Goal: Submit feedback/report problem: Submit feedback/report problem

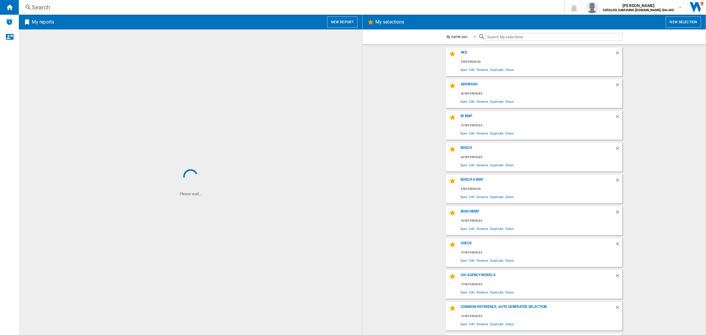
click at [178, 7] on div "Search" at bounding box center [290, 7] width 517 height 8
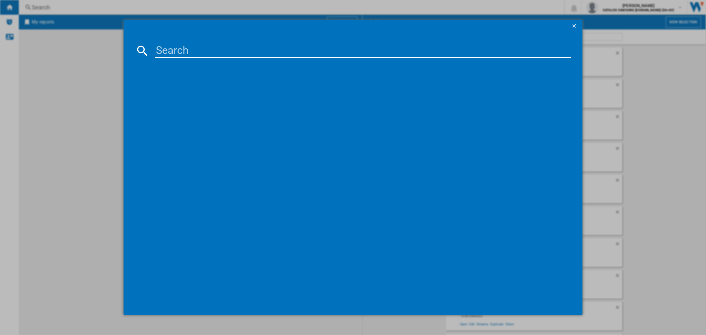
click at [199, 53] on input at bounding box center [363, 51] width 416 height 14
paste input "DV90CGC0A0TH"
type input "DV90CGC0A0TH"
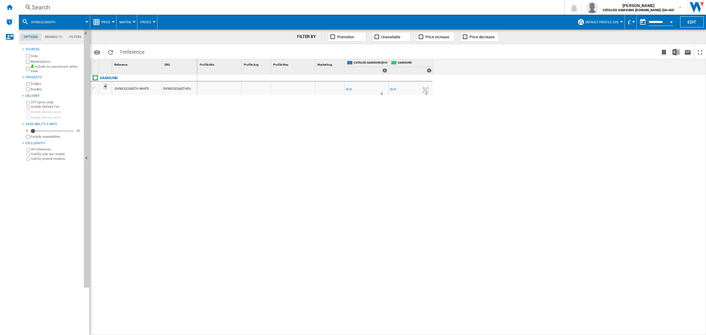
click at [175, 117] on div "SAMSUNG DV90CGC0A0TH WHITE DV90CGC0A0THEU" at bounding box center [143, 203] width 107 height 258
click at [96, 18] on div "Price" at bounding box center [103, 22] width 20 height 15
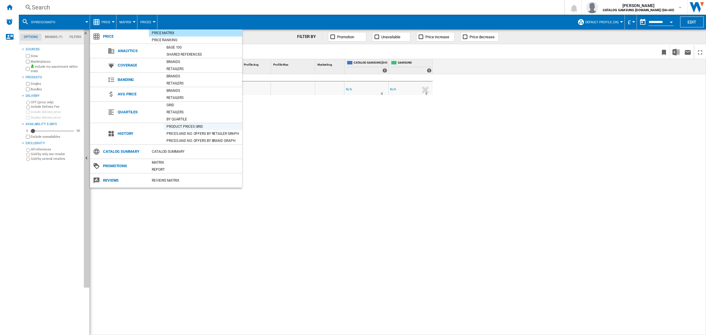
click at [202, 127] on div "Product prices grid" at bounding box center [203, 127] width 79 height 6
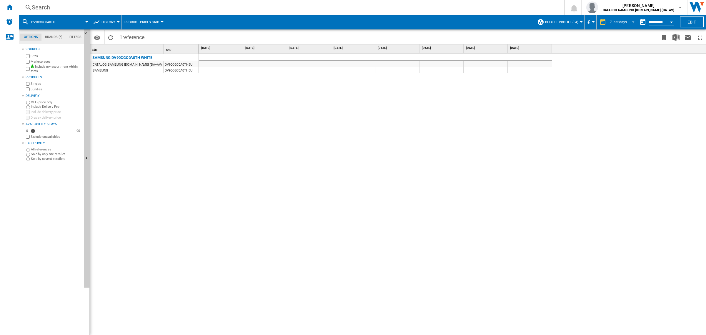
click at [613, 25] on md-select-value "7 last days" at bounding box center [624, 22] width 28 height 9
click at [623, 91] on div "32 last weeks" at bounding box center [619, 93] width 21 height 5
click at [125, 11] on div "Search" at bounding box center [290, 7] width 517 height 8
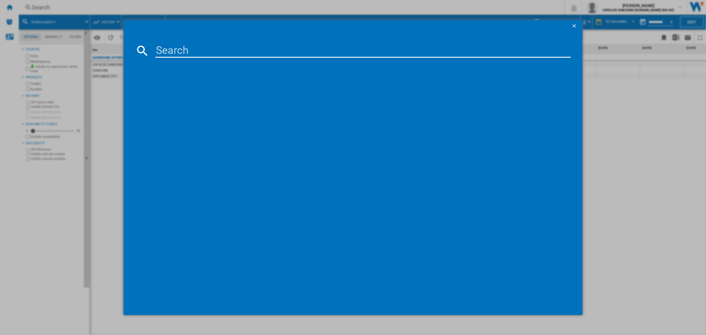
type input "DW8500AM"
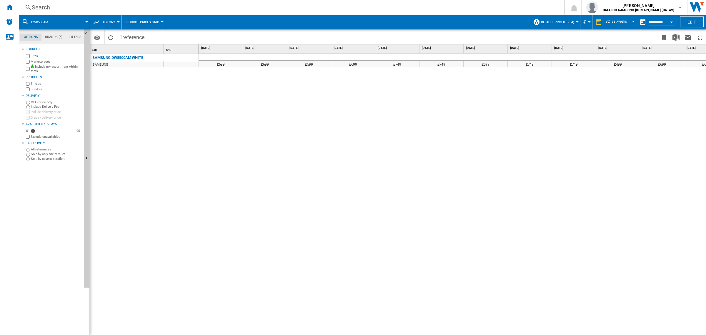
click at [137, 20] on span "Product prices grid" at bounding box center [142, 22] width 35 height 4
click at [104, 23] on md-backdrop at bounding box center [353, 167] width 706 height 335
click at [105, 23] on span "History" at bounding box center [109, 22] width 14 height 4
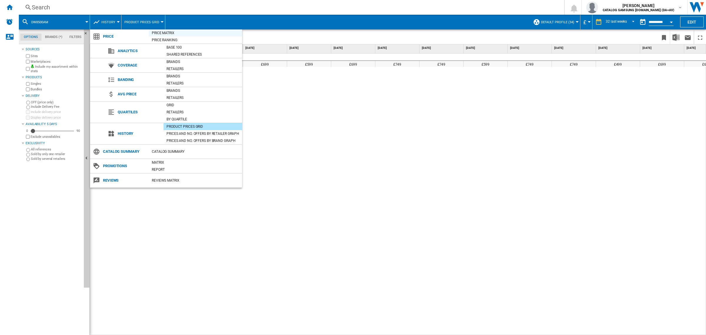
click at [179, 35] on div "Price Matrix" at bounding box center [195, 33] width 93 height 6
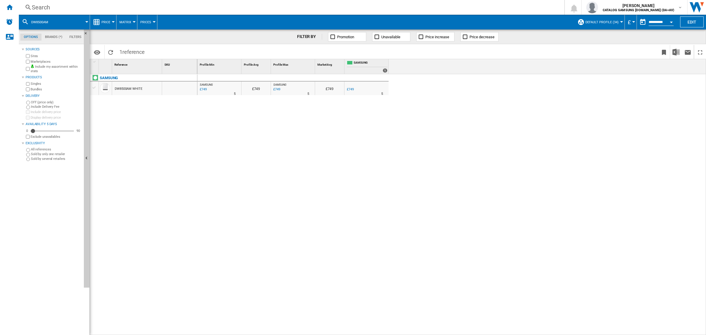
click at [353, 89] on div "£749" at bounding box center [350, 89] width 7 height 4
click at [160, 8] on div "Search" at bounding box center [290, 7] width 517 height 8
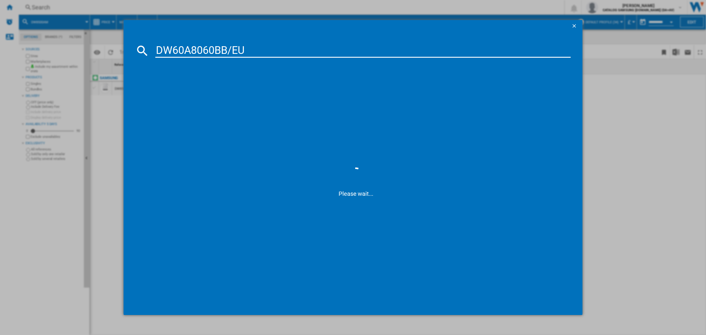
drag, startPoint x: 230, startPoint y: 49, endPoint x: 258, endPoint y: 49, distance: 28.3
click at [255, 51] on input "DW60A8060BB/EU" at bounding box center [363, 51] width 416 height 14
type input "DW60A8060BB"
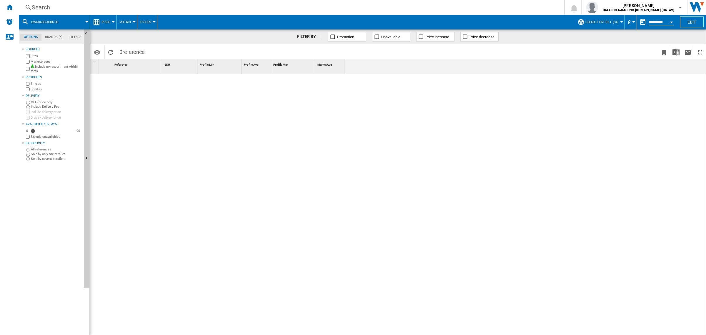
click at [162, 92] on div at bounding box center [143, 203] width 107 height 258
click at [72, 9] on div "Search" at bounding box center [290, 7] width 517 height 8
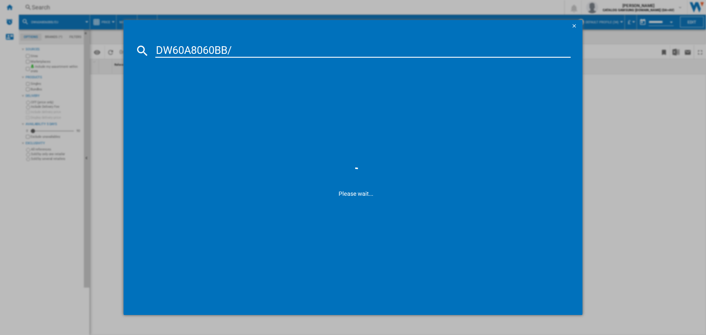
type input "DW60A8060BB"
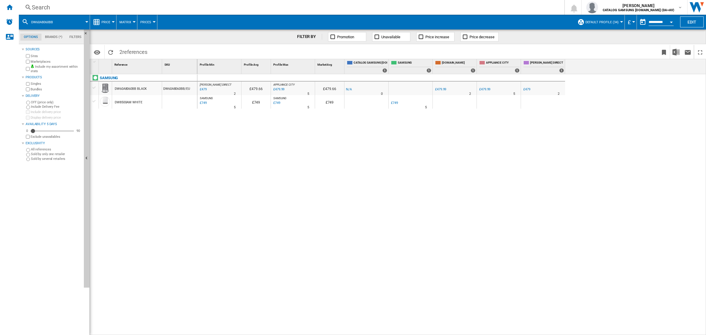
click at [154, 89] on div "DW60A8060BB BLACK" at bounding box center [137, 89] width 50 height 14
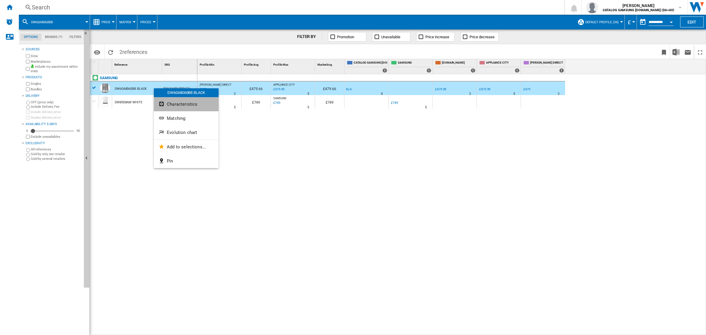
click at [192, 105] on span "Characteristics" at bounding box center [182, 104] width 31 height 5
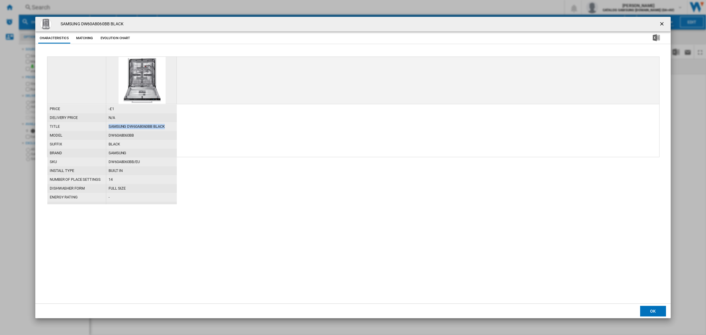
drag, startPoint x: 171, startPoint y: 126, endPoint x: 109, endPoint y: 127, distance: 61.5
click at [109, 127] on div "SAMSUNG DW60A8060BB BLACK" at bounding box center [141, 126] width 71 height 9
copy div "SAMSUNG DW60A8060BB BLACK"
click at [664, 23] on ng-md-icon "getI18NText('BUTTONS.CLOSE_DIALOG')" at bounding box center [662, 24] width 7 height 7
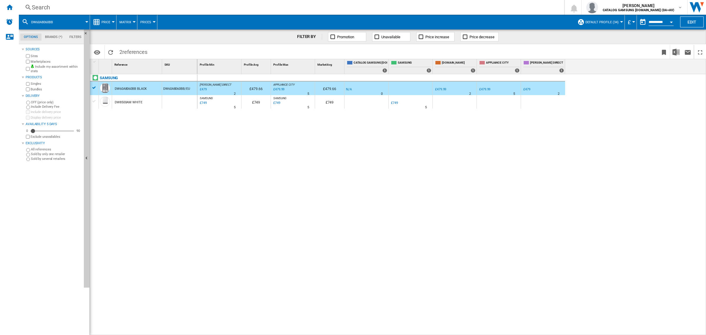
click at [149, 104] on div "DW8500AM WHITE" at bounding box center [137, 102] width 50 height 14
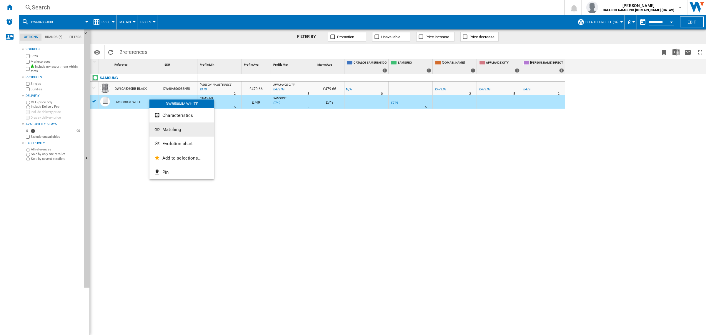
click at [197, 133] on button "Matching" at bounding box center [182, 129] width 65 height 14
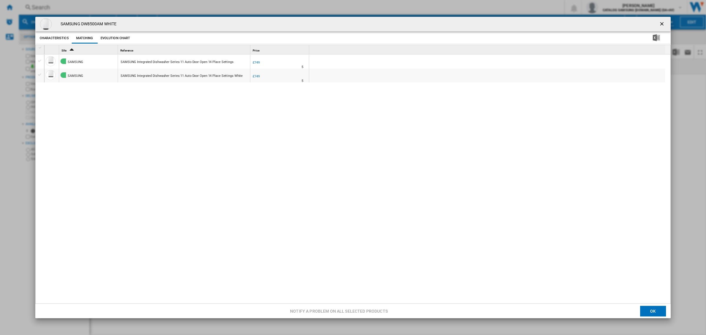
click at [39, 49] on div "Product popup" at bounding box center [40, 48] width 5 height 4
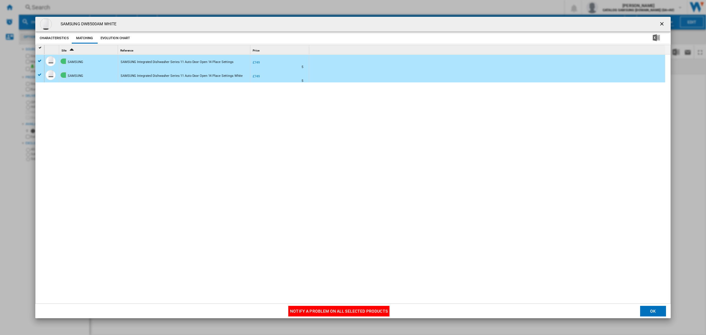
click at [257, 62] on div "£749" at bounding box center [256, 63] width 7 height 4
click at [258, 77] on div "£749" at bounding box center [256, 76] width 7 height 4
click at [336, 308] on button "Notify a problem on all selected products" at bounding box center [338, 311] width 101 height 11
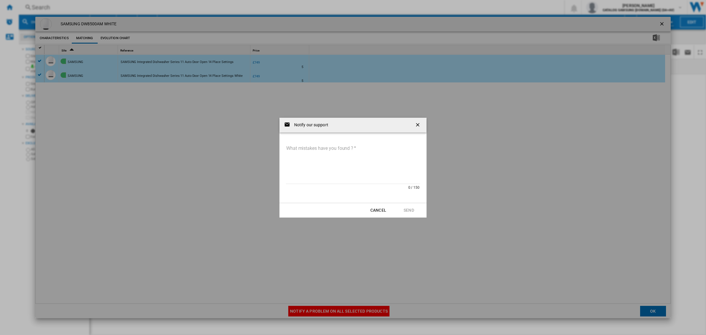
click at [343, 162] on textarea "What mistakes have you found ?" at bounding box center [353, 164] width 134 height 40
paste textarea "**********"
type textarea "**********"
click at [405, 213] on button "Send" at bounding box center [409, 210] width 26 height 11
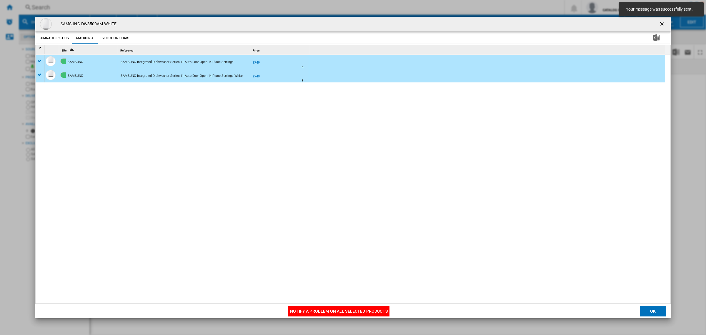
click at [657, 308] on button "OK" at bounding box center [653, 311] width 26 height 11
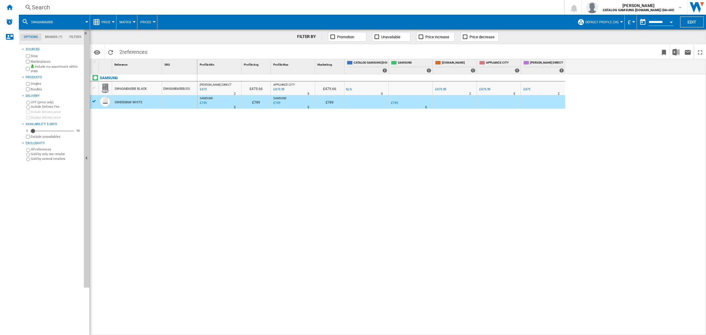
click at [271, 191] on div "[PERSON_NAME] DIRECT : [PERSON_NAME] DIRECT -1.0 % £479 % N/A 2 [PERSON_NAME] D…" at bounding box center [451, 204] width 509 height 261
click at [182, 152] on div "SAMSUNG DW60A8060BB BLACK DW60A8060BB/EU DW8500AM WHITE" at bounding box center [143, 203] width 107 height 258
click at [141, 13] on div "Search Search 0 [PERSON_NAME] CATALOG SAMSUNG [DOMAIN_NAME] (DA+AV) CATALOG SAM…" at bounding box center [363, 7] width 688 height 15
click at [152, 7] on div "Search" at bounding box center [290, 7] width 517 height 8
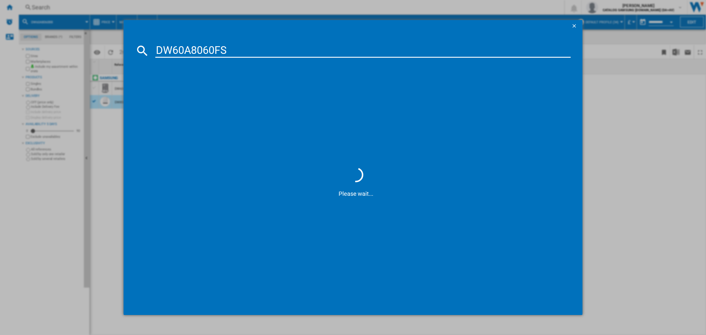
type input "DW60A8060FS"
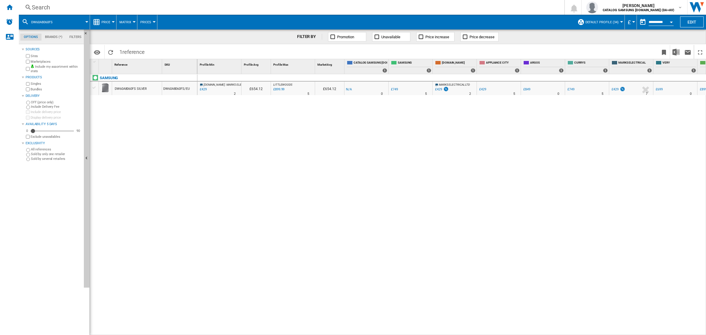
click at [394, 89] on div "£749" at bounding box center [394, 89] width 7 height 4
click at [146, 8] on div "Search" at bounding box center [290, 7] width 517 height 8
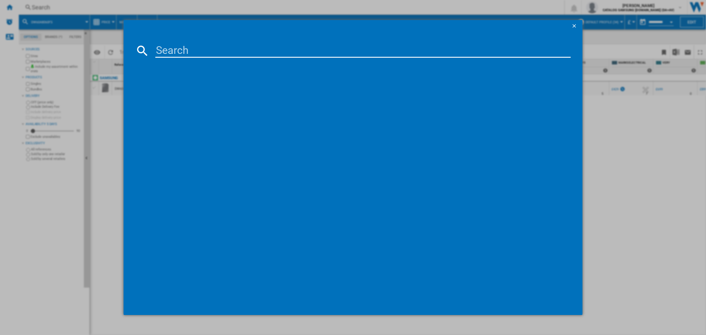
type input "DW8500AM"
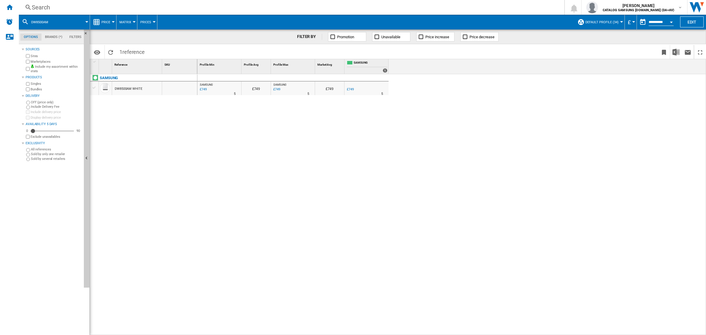
drag, startPoint x: 155, startPoint y: 145, endPoint x: 158, endPoint y: 122, distance: 23.4
click at [157, 136] on div "SAMSUNG DW8500AM WHITE" at bounding box center [143, 203] width 107 height 258
click at [149, 4] on div "Search" at bounding box center [290, 7] width 517 height 8
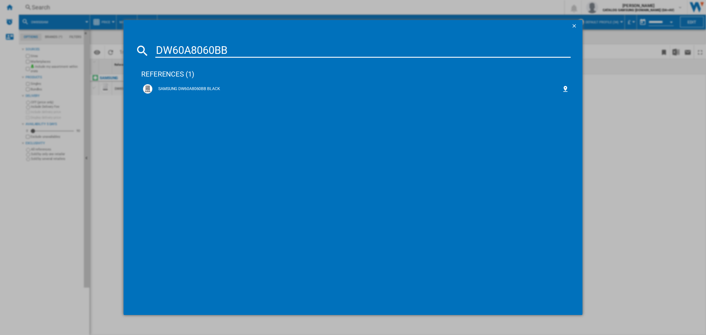
click at [199, 50] on input "DW60A8060BB" at bounding box center [363, 51] width 416 height 14
paste input "NA75D3030AS"
type input "NA75D3030AS"
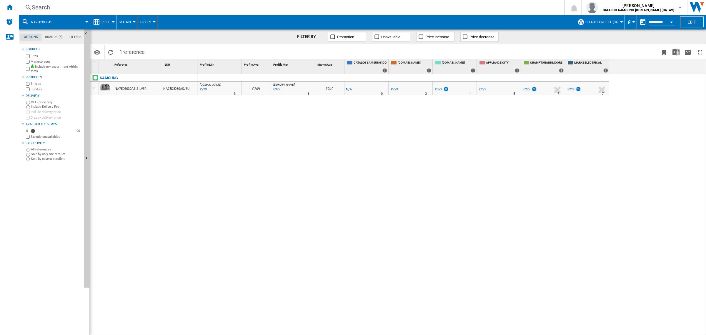
click at [180, 5] on div "Search" at bounding box center [290, 7] width 517 height 8
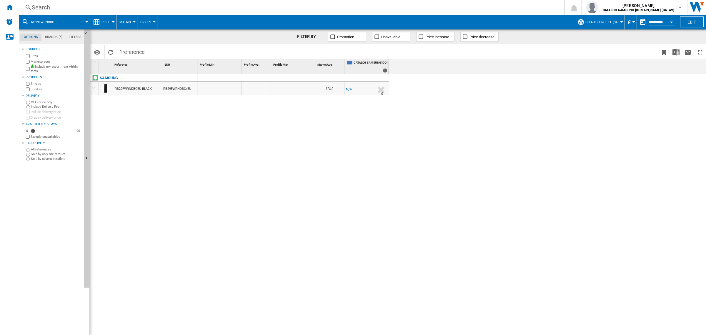
click at [103, 27] on button "Price" at bounding box center [108, 22] width 12 height 15
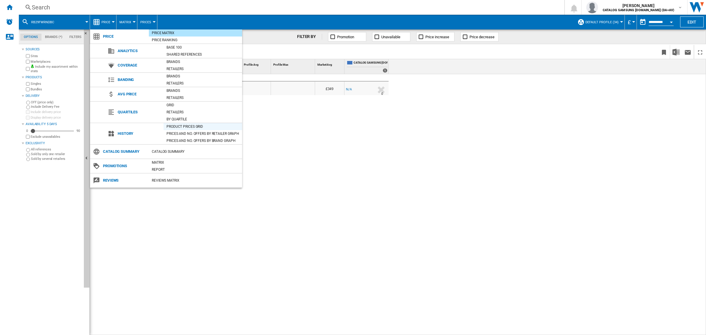
click at [189, 124] on div "Product prices grid" at bounding box center [203, 127] width 79 height 6
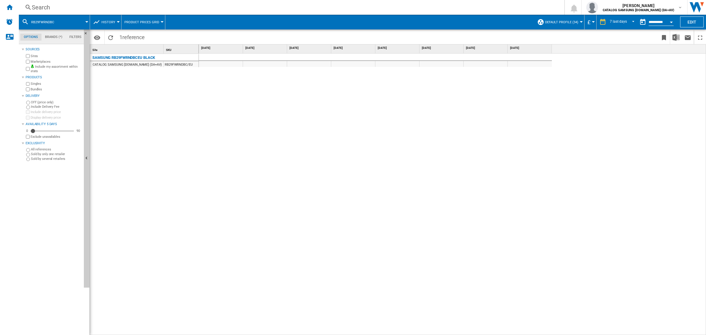
click at [116, 4] on div "Search" at bounding box center [290, 7] width 517 height 8
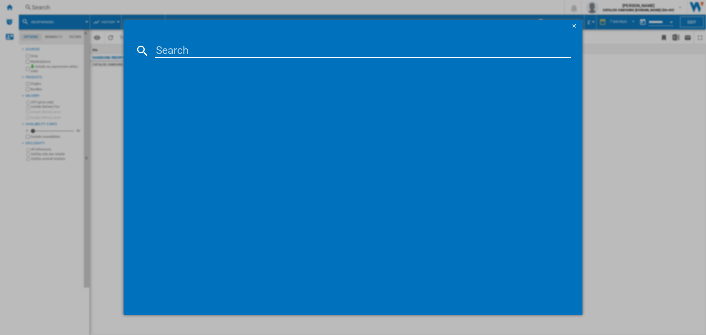
type input "RB33B610EWW"
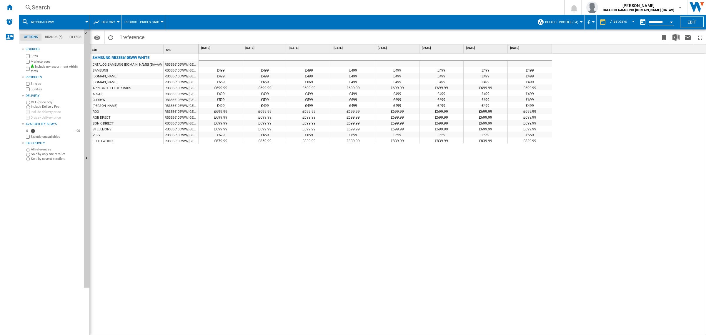
click at [114, 26] on button "History" at bounding box center [110, 22] width 17 height 15
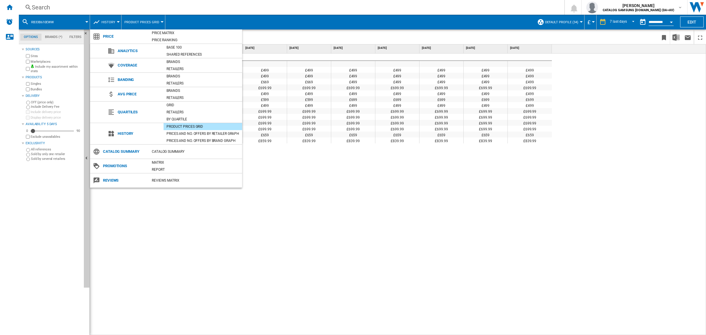
click at [609, 25] on md-backdrop at bounding box center [353, 167] width 706 height 335
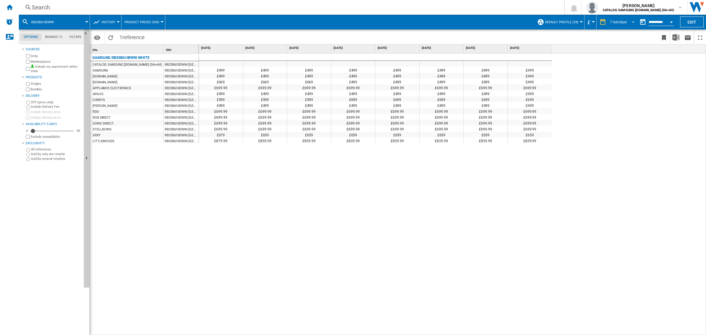
click at [610, 22] on div "7 last days" at bounding box center [618, 22] width 17 height 4
click at [629, 91] on div "32 last weeks" at bounding box center [619, 93] width 21 height 5
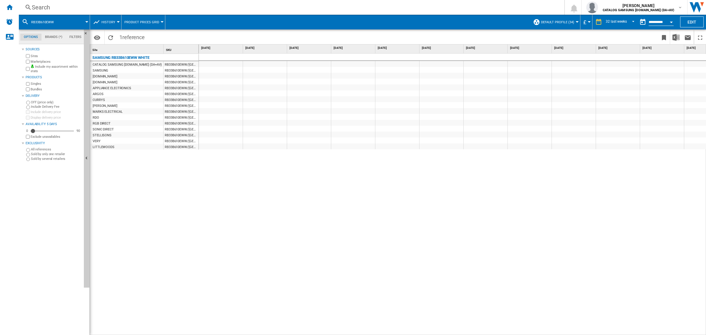
click at [157, 4] on div "Search" at bounding box center [290, 7] width 517 height 8
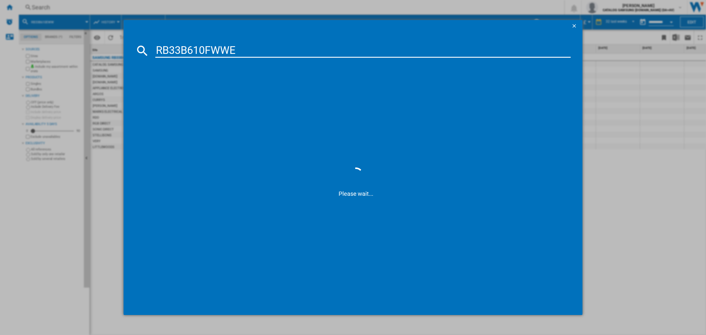
type input "RB33B610FWW"
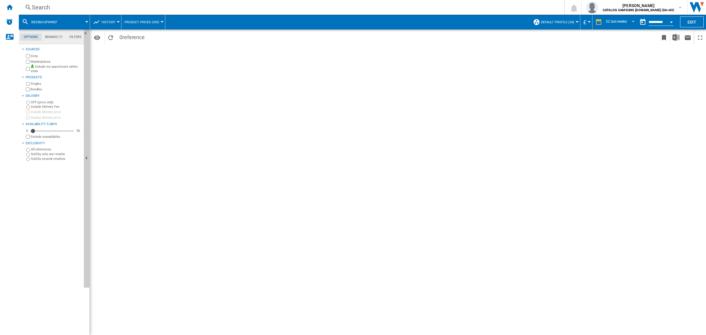
drag, startPoint x: 184, startPoint y: 1, endPoint x: 189, endPoint y: 4, distance: 5.8
click at [185, 0] on div "Search Search 0 [PERSON_NAME] CATALOG SAMSUNG [DOMAIN_NAME] (DA+AV) CATALOG SAM…" at bounding box center [363, 7] width 688 height 15
click at [191, 5] on div "Search" at bounding box center [290, 7] width 517 height 8
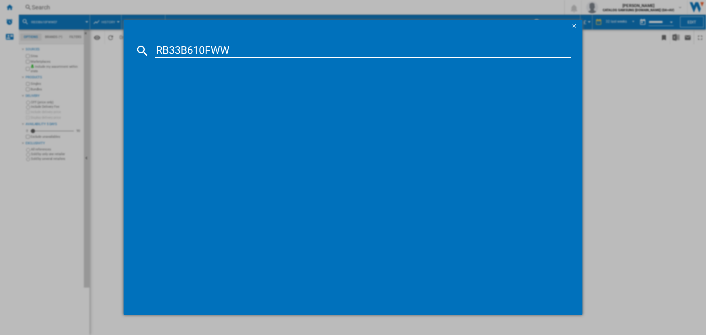
type input "RB33B610FWW"
click at [252, 49] on input "RB33B610FWW" at bounding box center [363, 51] width 416 height 14
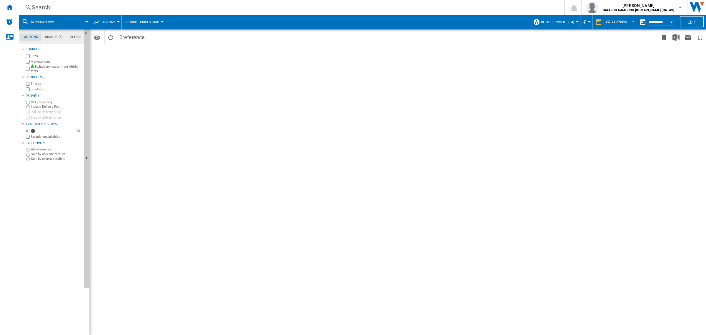
click at [121, 8] on div "Search" at bounding box center [290, 7] width 517 height 8
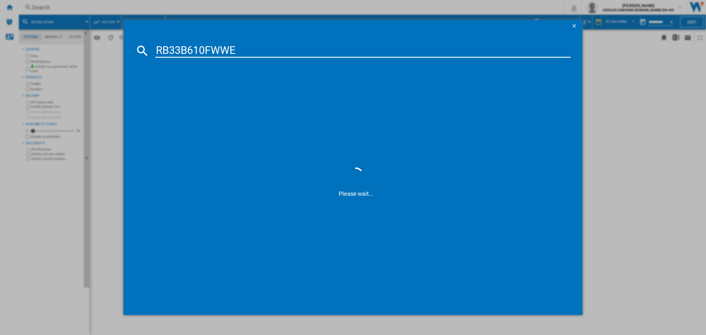
type input "RB33B610FWW"
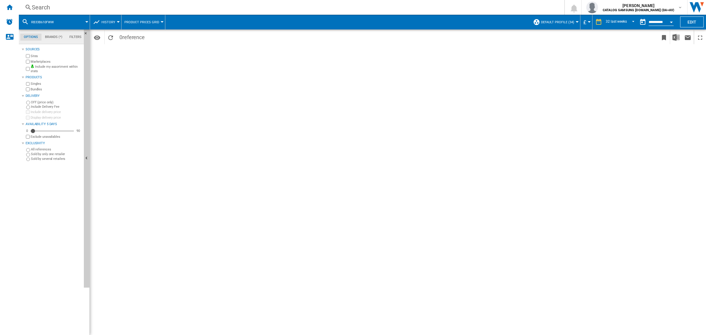
click at [123, 6] on div "Search" at bounding box center [290, 7] width 517 height 8
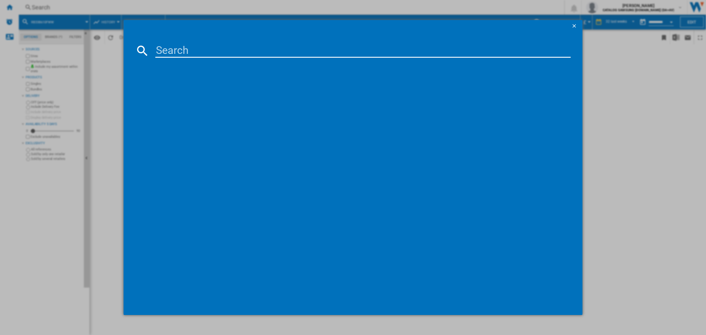
click at [165, 47] on input at bounding box center [363, 51] width 416 height 14
type input "NQ5B4553FBK"
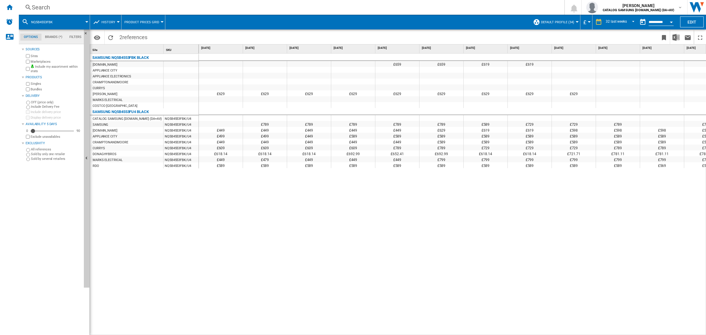
click at [104, 20] on span "History" at bounding box center [109, 22] width 14 height 4
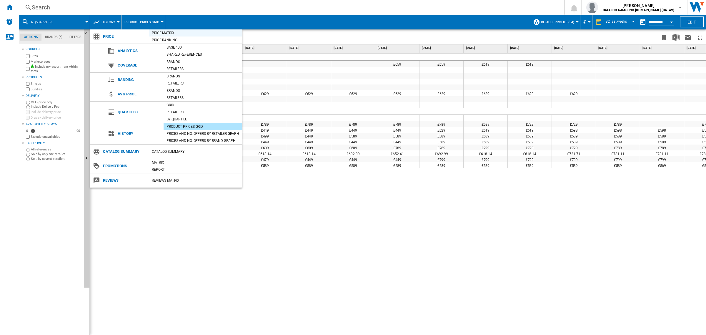
click at [155, 31] on div "Price Matrix" at bounding box center [195, 33] width 93 height 6
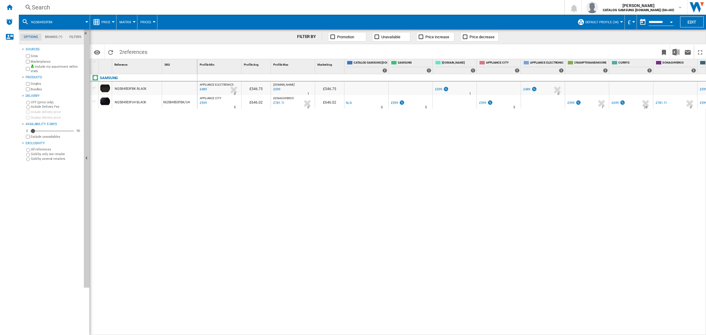
click at [395, 102] on div "£599" at bounding box center [394, 103] width 7 height 4
click at [439, 90] on div "£599" at bounding box center [438, 89] width 7 height 4
click at [615, 103] on div "£699" at bounding box center [615, 103] width 7 height 4
click at [526, 90] on div "£489" at bounding box center [527, 89] width 7 height 4
click at [480, 232] on div "APPLIANCE ELECTRONICS : UK APPLIANCEELECTRONICS -1.0 % £489 % N/A 0 APPLIANCE E…" at bounding box center [451, 204] width 509 height 261
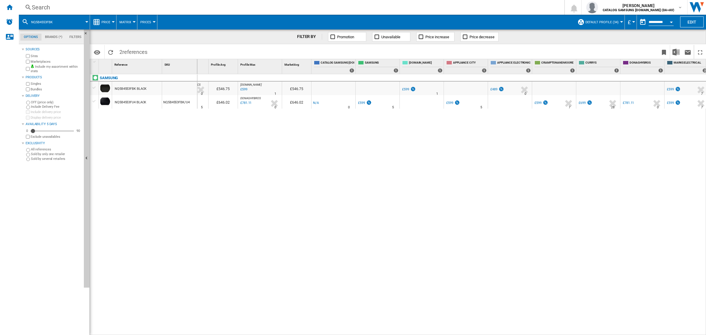
scroll to position [0, 79]
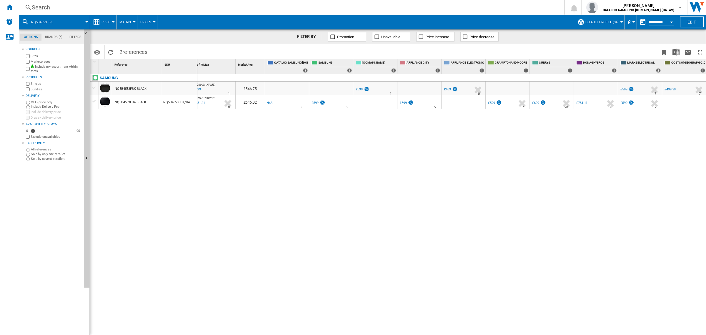
click at [623, 90] on div "£599" at bounding box center [624, 89] width 7 height 4
click at [627, 102] on div "£599" at bounding box center [624, 103] width 7 height 4
click at [290, 171] on div "APPLIANCE ELECTRONICS : UK APPLIANCEELECTRONICS -1.0 % £489 % N/A 0 APPLIANCE E…" at bounding box center [451, 204] width 509 height 261
click at [314, 103] on div "£599" at bounding box center [315, 103] width 7 height 4
drag, startPoint x: 270, startPoint y: 174, endPoint x: 257, endPoint y: 172, distance: 13.3
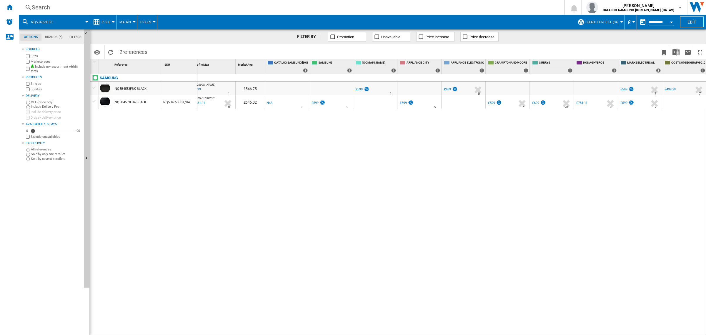
click at [270, 174] on div "APPLIANCE ELECTRONICS : UK APPLIANCEELECTRONICS -1.0 % £489 % N/A 0 APPLIANCE E…" at bounding box center [451, 204] width 509 height 261
click at [187, 135] on div "SAMSUNG NQ5B4553FBK BLACK NQ5B4553FU4 BLACK NQ5B4553FBK/U4" at bounding box center [143, 203] width 107 height 258
click at [177, 102] on div "NQ5B4553FBK/U4" at bounding box center [179, 102] width 35 height 14
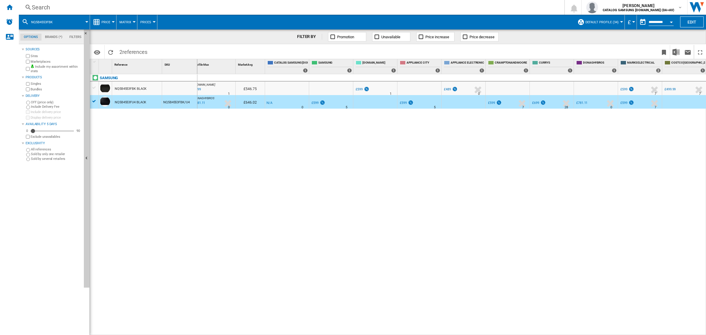
click at [157, 90] on div "NQ5B4553FBK BLACK" at bounding box center [137, 89] width 50 height 14
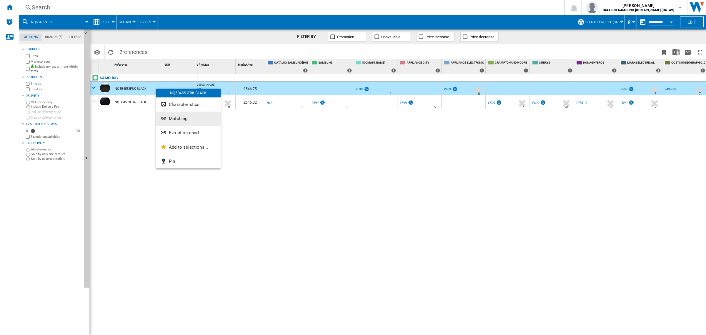
click at [190, 119] on button "Matching" at bounding box center [188, 119] width 65 height 14
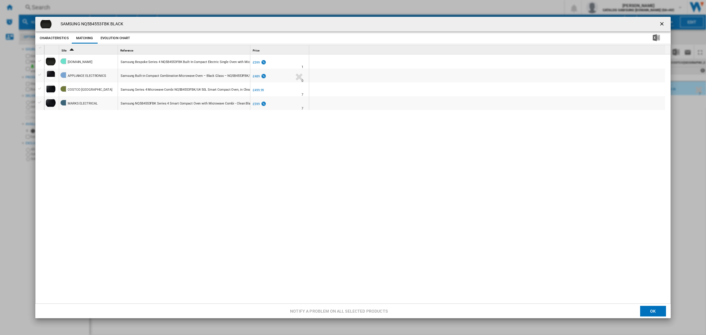
click at [61, 38] on button "Characteristics" at bounding box center [54, 38] width 32 height 11
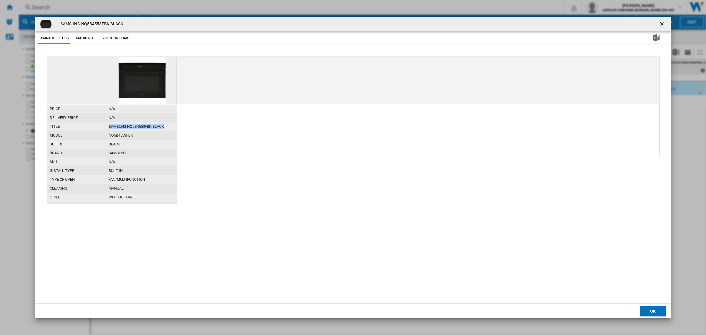
drag, startPoint x: 168, startPoint y: 124, endPoint x: 101, endPoint y: 124, distance: 66.8
click at [101, 122] on div "title SAMSUNG NQ5B4553FBK BLACK" at bounding box center [112, 122] width 130 height 0
copy div "SAMSUNG NQ5B4553FBK BLACK"
click at [659, 25] on div at bounding box center [353, 167] width 706 height 335
click at [649, 310] on button "OK" at bounding box center [653, 311] width 26 height 11
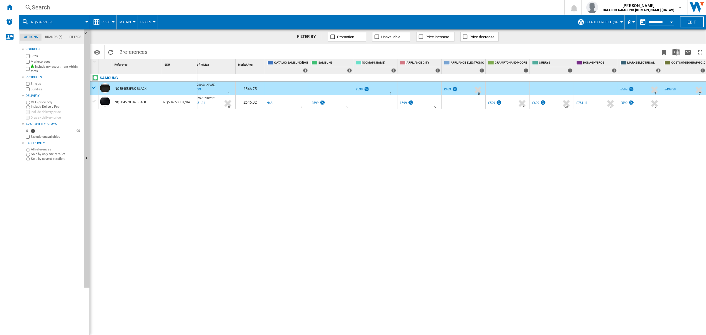
click at [167, 89] on div at bounding box center [179, 89] width 35 height 14
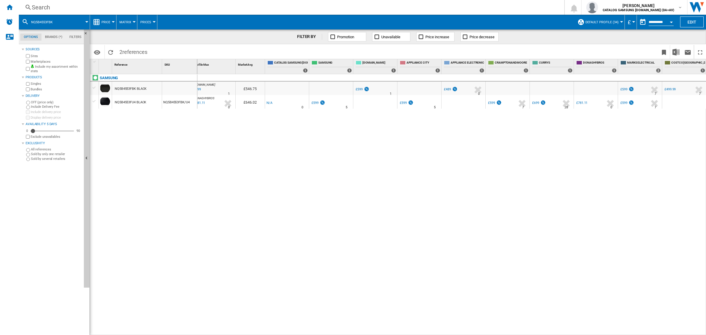
click at [178, 102] on div "NQ5B4553FBK/U4" at bounding box center [179, 102] width 35 height 14
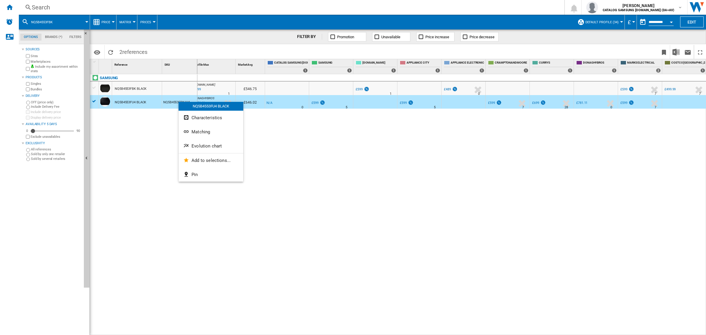
click at [212, 130] on button "Matching" at bounding box center [211, 132] width 65 height 14
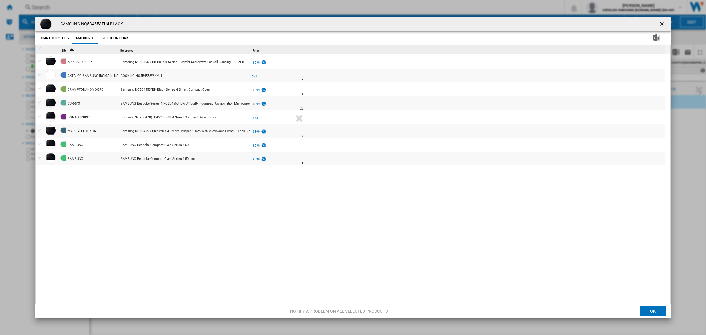
click at [259, 144] on div "£599" at bounding box center [256, 146] width 7 height 4
click at [40, 47] on div "Product popup" at bounding box center [40, 48] width 5 height 4
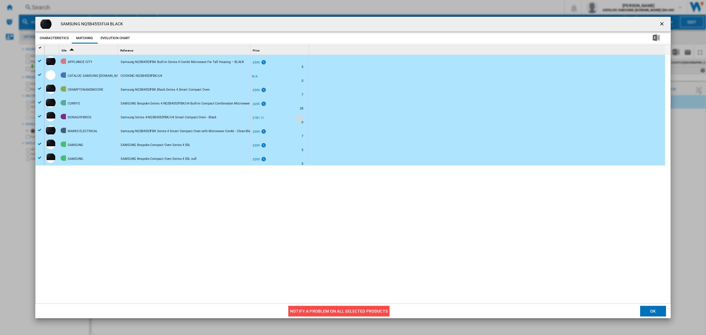
click at [338, 309] on button "Notify a problem on all selected products" at bounding box center [338, 311] width 101 height 11
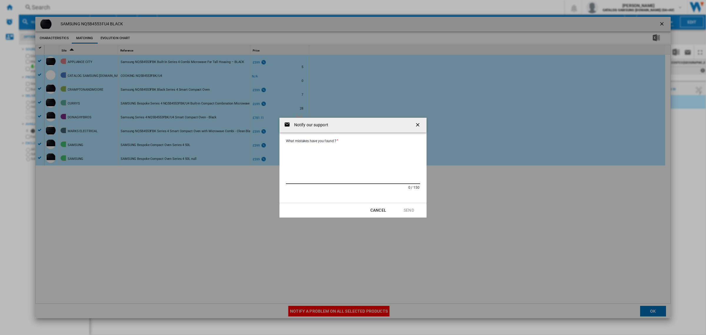
click at [336, 158] on textarea "What mistakes have you found ?" at bounding box center [353, 164] width 134 height 40
paste textarea "**********"
type textarea "**********"
click at [410, 209] on button "Send" at bounding box center [409, 210] width 26 height 11
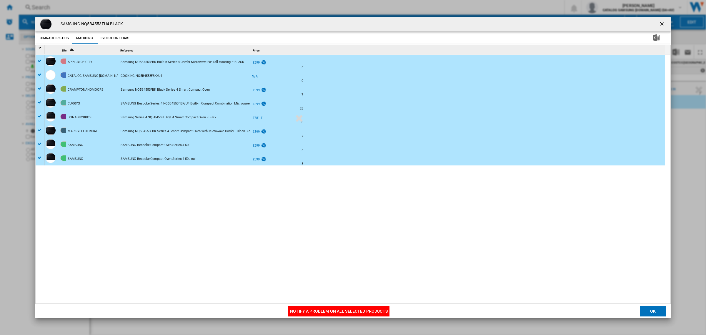
click at [660, 22] on ng-md-icon "getI18NText('BUTTONS.CLOSE_DIALOG')" at bounding box center [662, 24] width 7 height 7
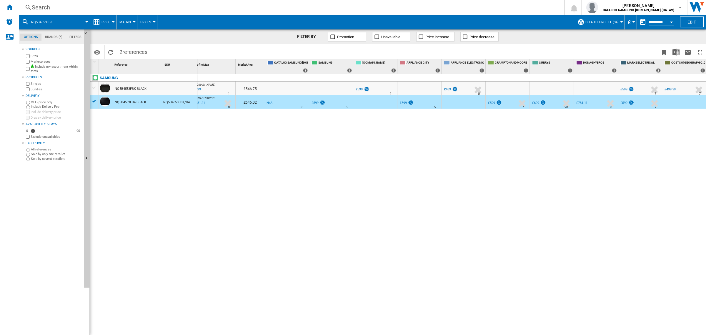
click at [114, 2] on div "Search Search 0 [PERSON_NAME] CATALOG SAMSUNG [DOMAIN_NAME] (DA+AV) CATALOG SAM…" at bounding box center [363, 7] width 688 height 15
click at [119, 5] on div "Search" at bounding box center [290, 7] width 517 height 8
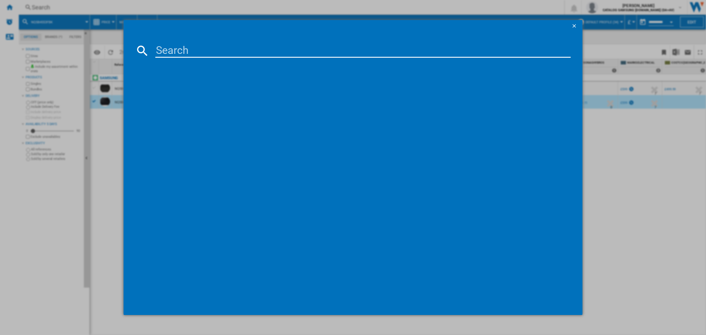
type input "VR50T95735W"
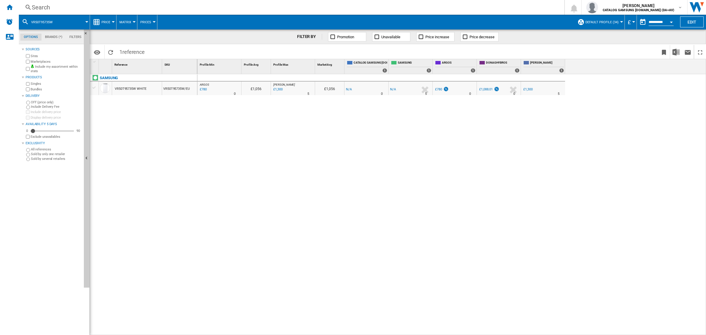
click at [118, 6] on div "Search" at bounding box center [290, 7] width 517 height 8
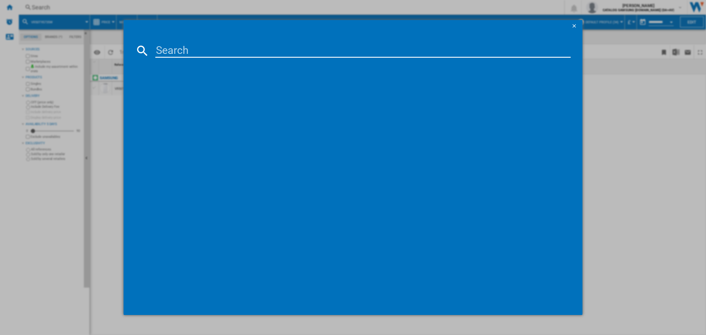
click at [200, 51] on input at bounding box center [363, 51] width 416 height 14
type input "RS68A8521S9"
